Goal: Task Accomplishment & Management: Complete application form

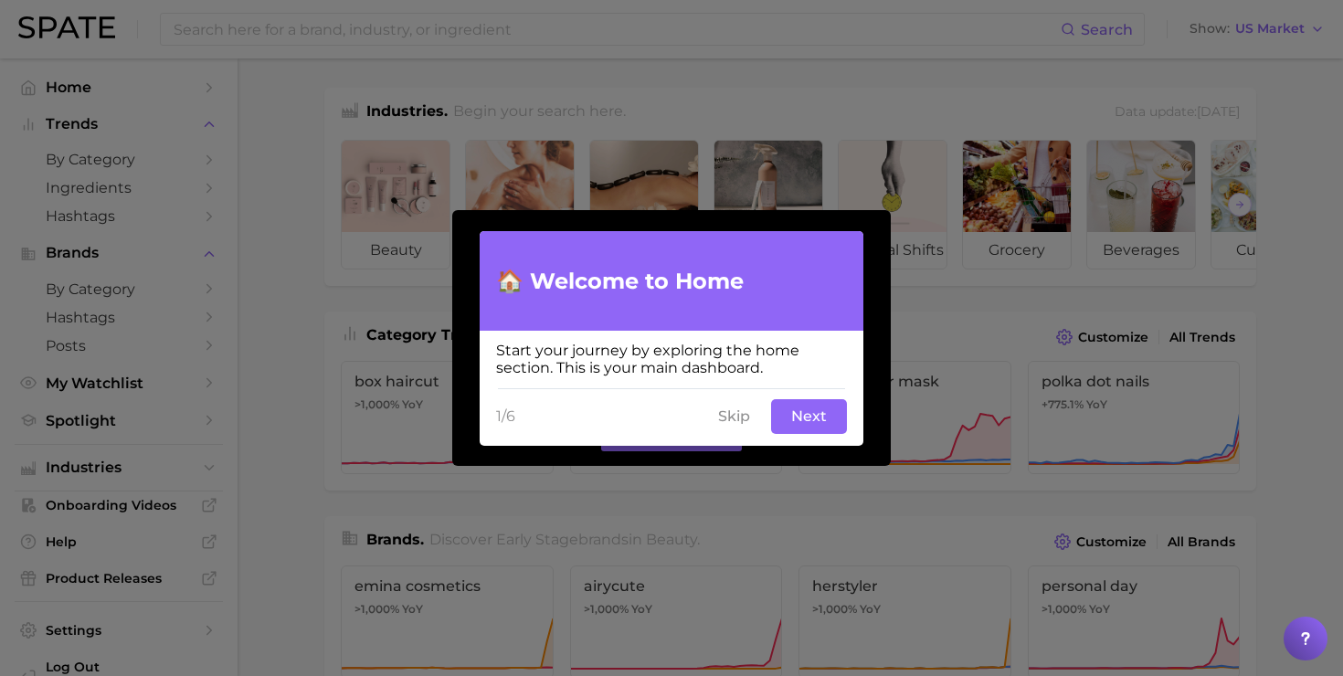
click at [806, 417] on button "Next" at bounding box center [809, 416] width 76 height 35
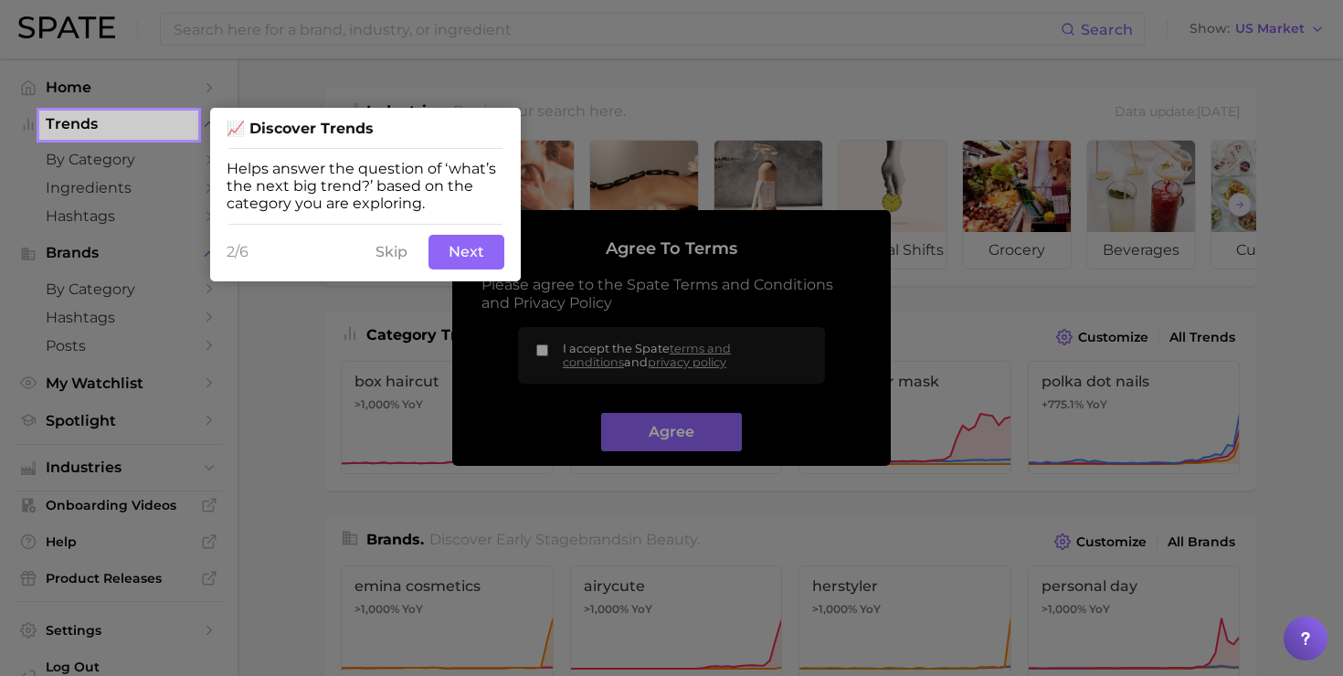
click at [470, 239] on button "Next" at bounding box center [466, 252] width 76 height 35
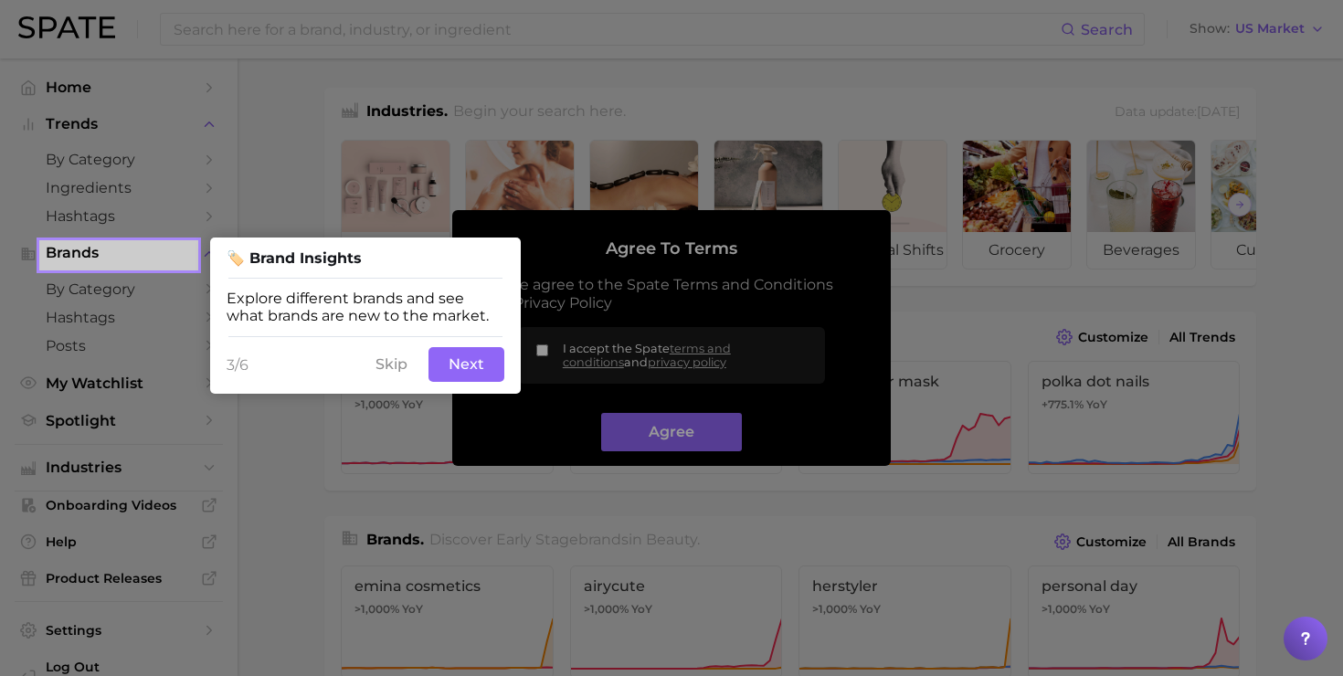
click at [466, 362] on button "Next" at bounding box center [466, 364] width 76 height 35
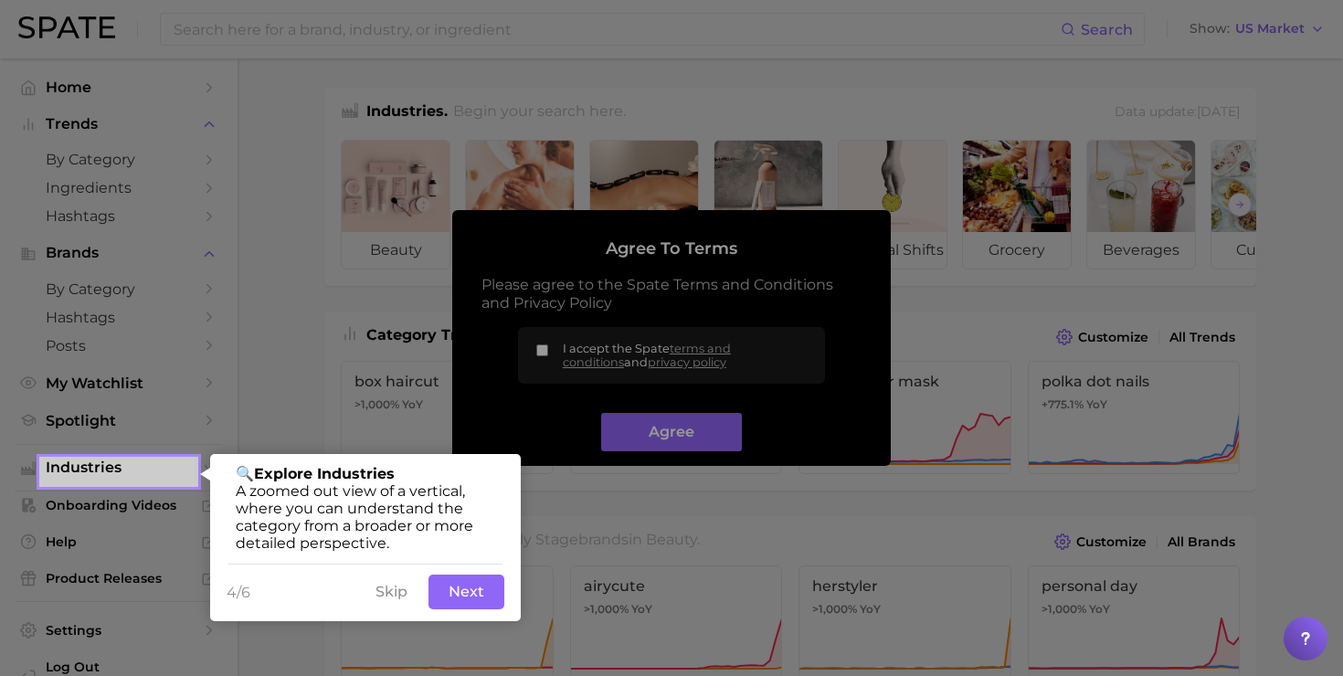
click at [459, 604] on button "Next" at bounding box center [466, 592] width 76 height 35
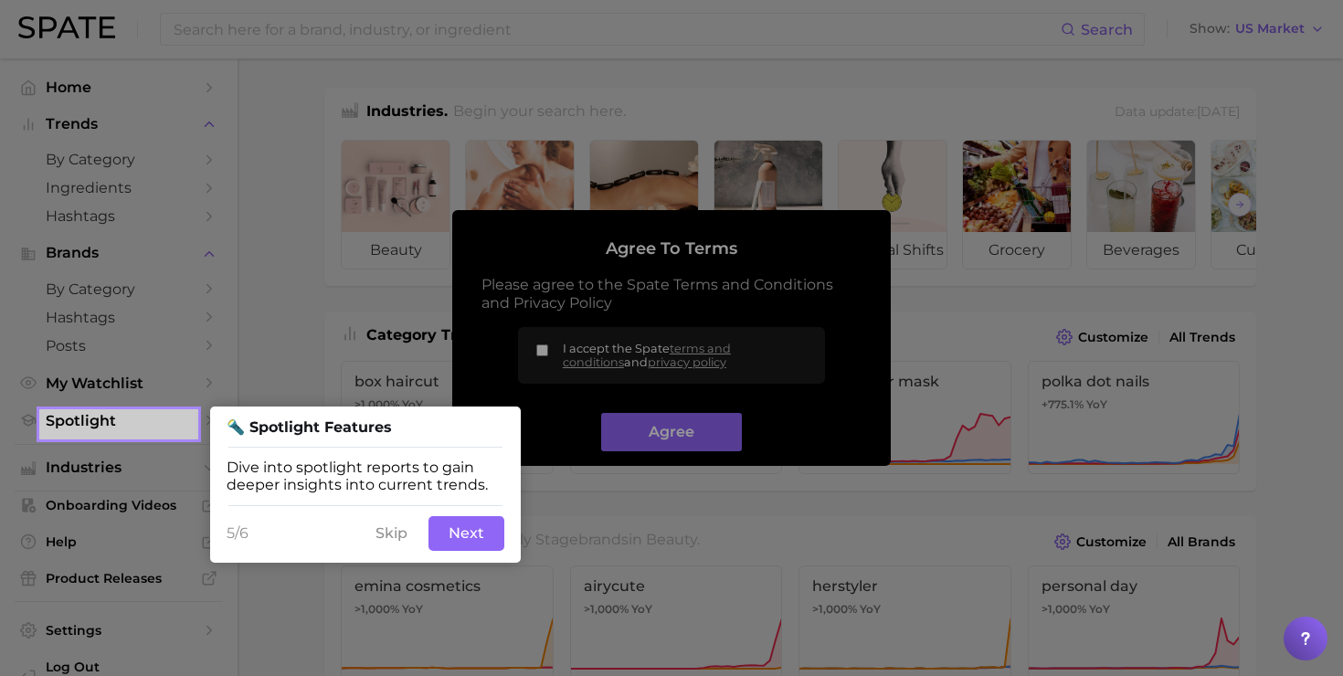
click at [484, 541] on button "Next" at bounding box center [466, 533] width 76 height 35
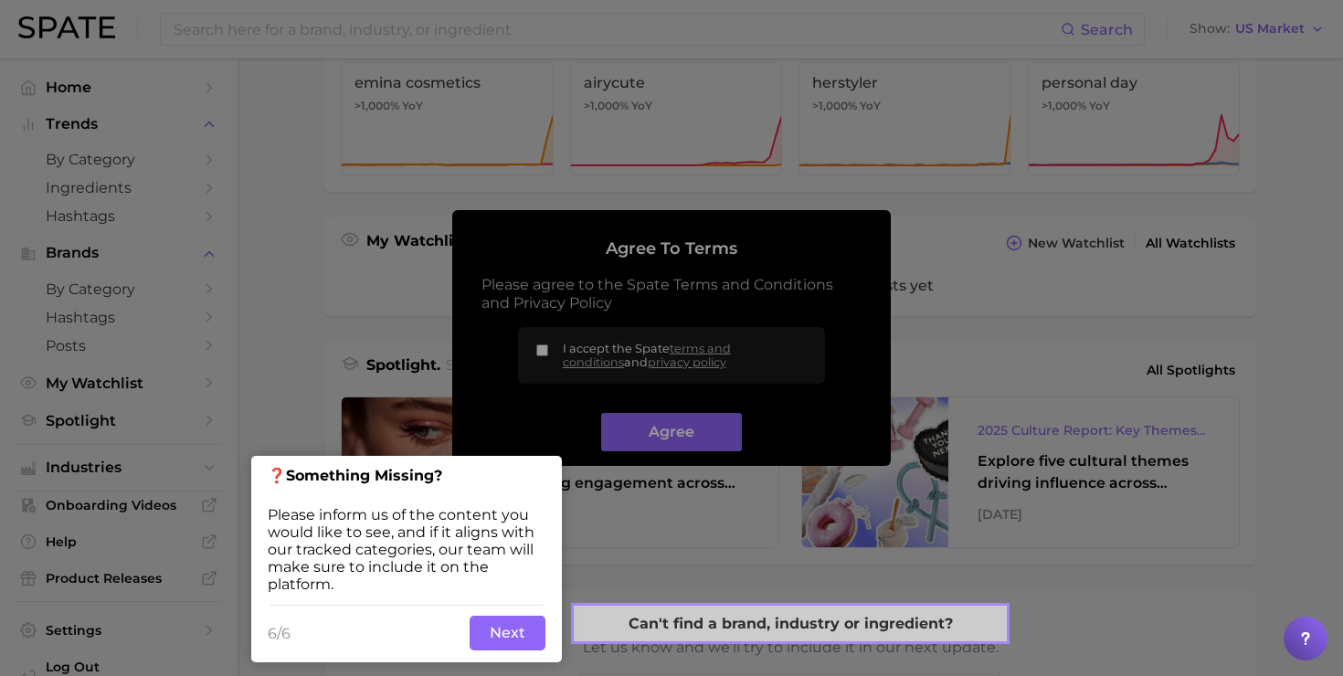
scroll to position [508, 0]
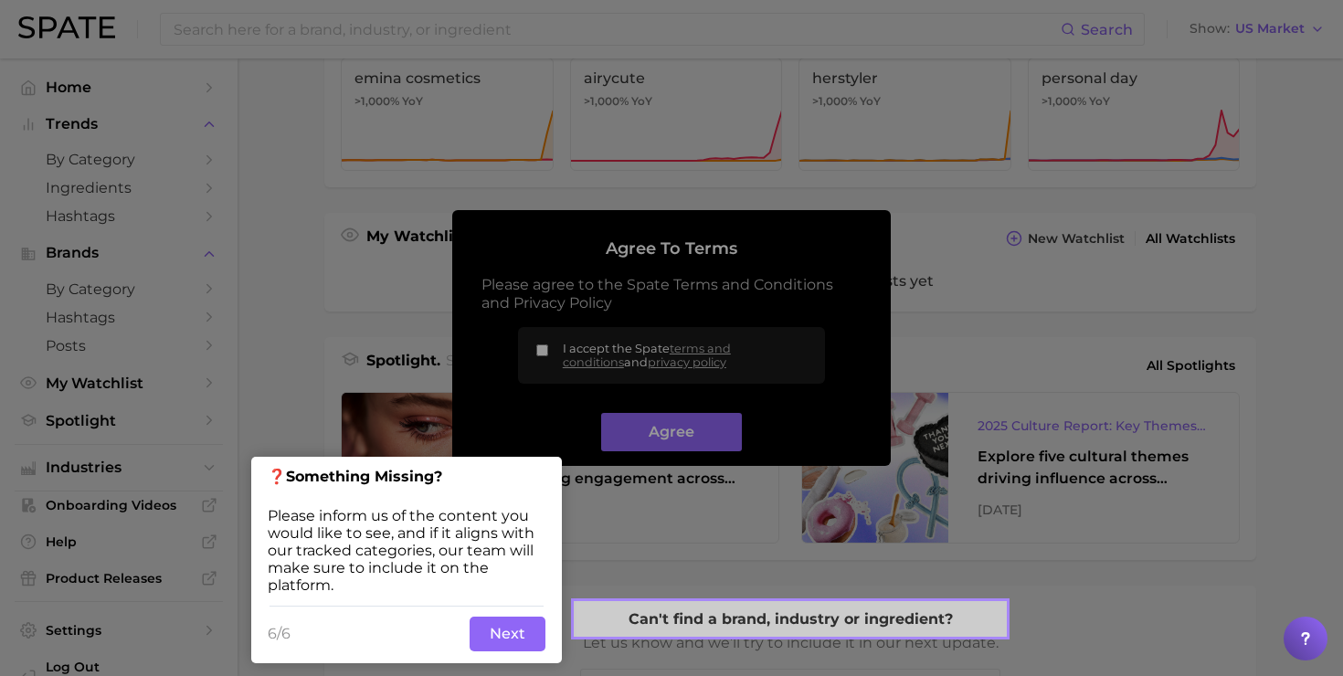
click at [512, 639] on button "Next" at bounding box center [508, 634] width 76 height 35
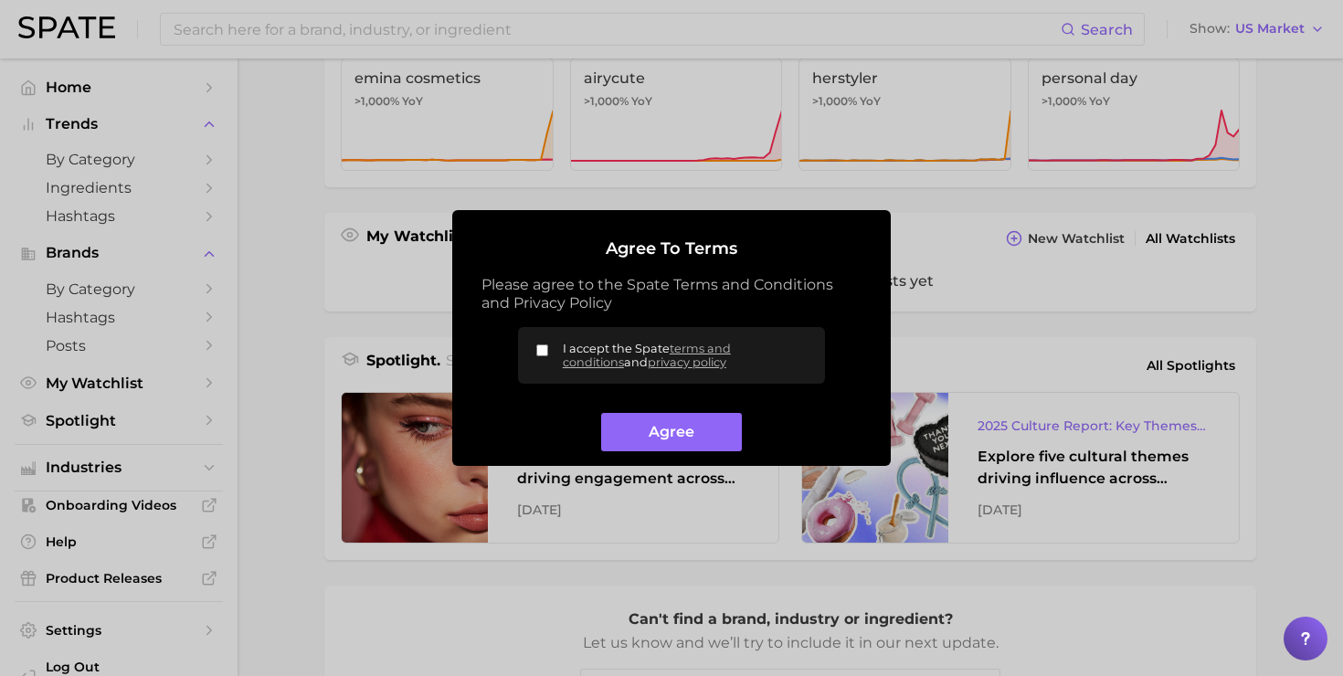
click at [541, 338] on label "I accept the Spate terms and conditions and privacy policy" at bounding box center [671, 355] width 307 height 57
click at [541, 344] on input "I accept the Spate terms and conditions and privacy policy" at bounding box center [542, 350] width 12 height 12
click at [668, 442] on button "Agree" at bounding box center [671, 432] width 140 height 39
click at [532, 346] on label "I accept the Spate terms and conditions and privacy policy" at bounding box center [671, 355] width 307 height 57
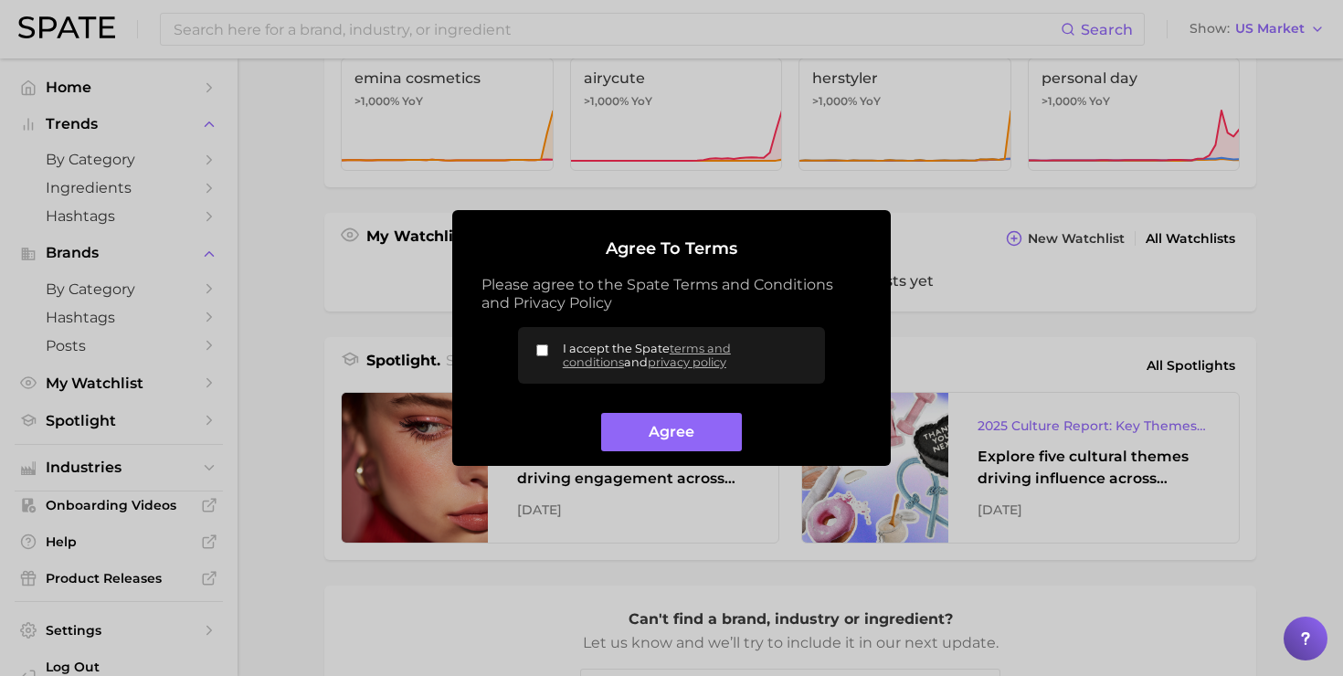
click at [536, 346] on input "I accept the Spate terms and conditions and privacy policy" at bounding box center [542, 350] width 12 height 12
click at [544, 346] on input "I accept the Spate terms and conditions and privacy policy" at bounding box center [542, 350] width 12 height 12
click at [547, 346] on input "I accept the Spate terms and conditions and privacy policy" at bounding box center [542, 350] width 12 height 12
checkbox input "true"
click at [660, 440] on button "Agree" at bounding box center [671, 432] width 140 height 39
